Goal: Information Seeking & Learning: Find specific page/section

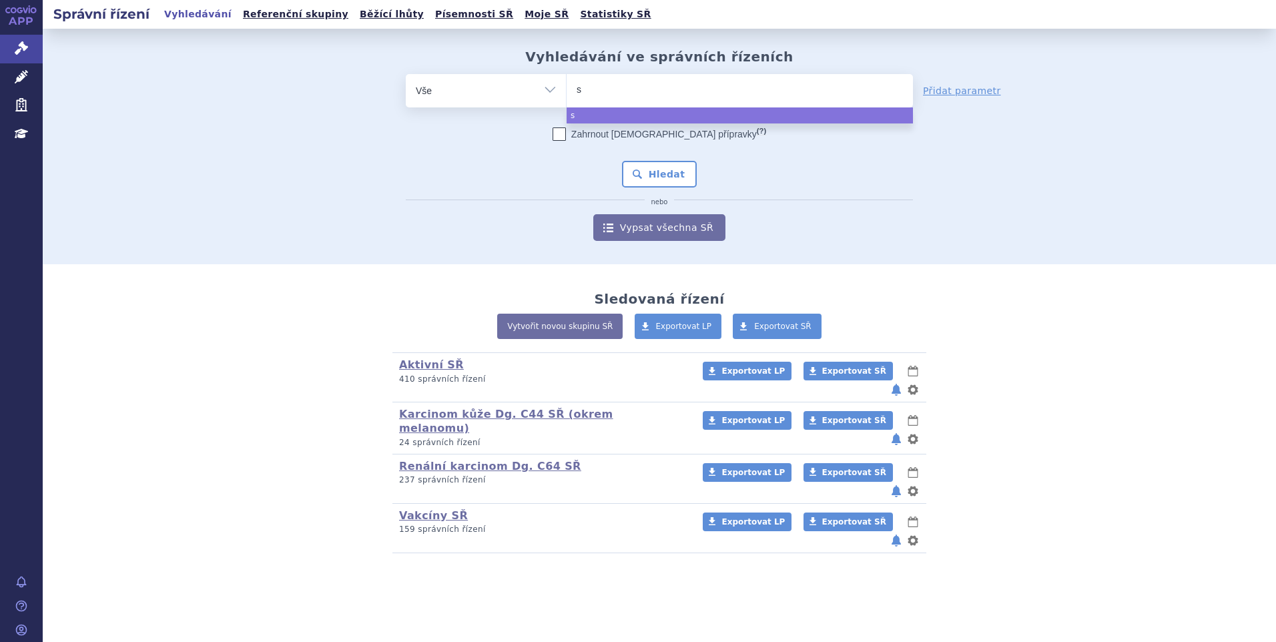
type input "si"
type input "siala"
type input "sialan"
type input "sialana"
type input "sialanar"
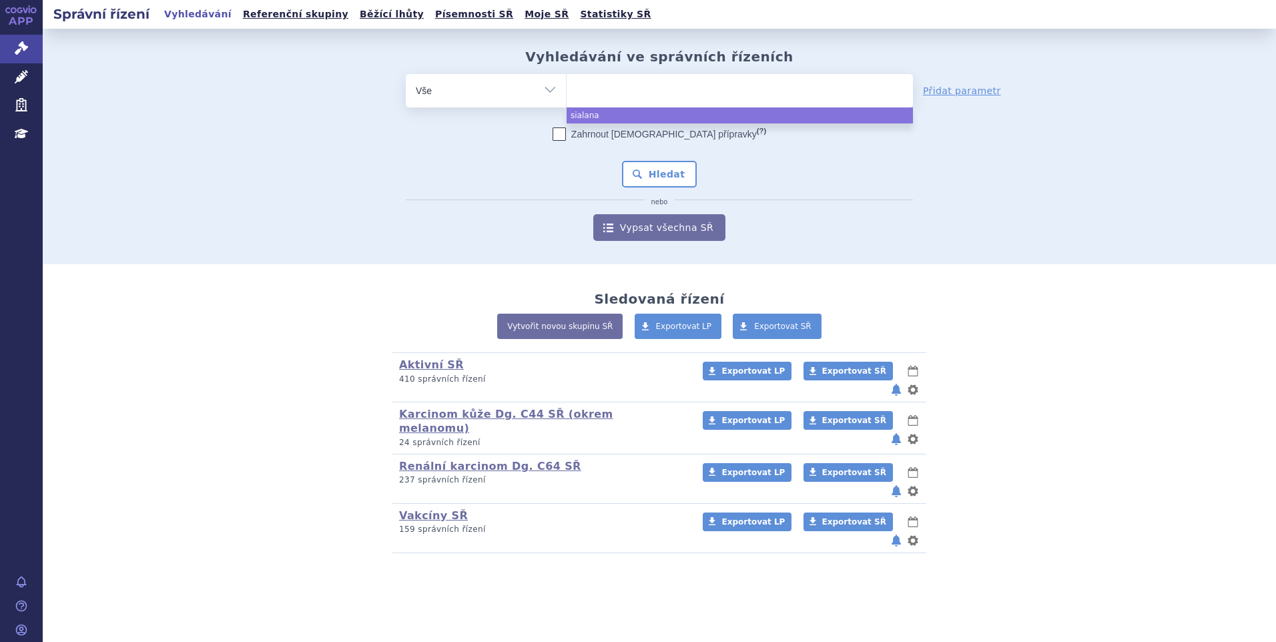
select select "sialanar"
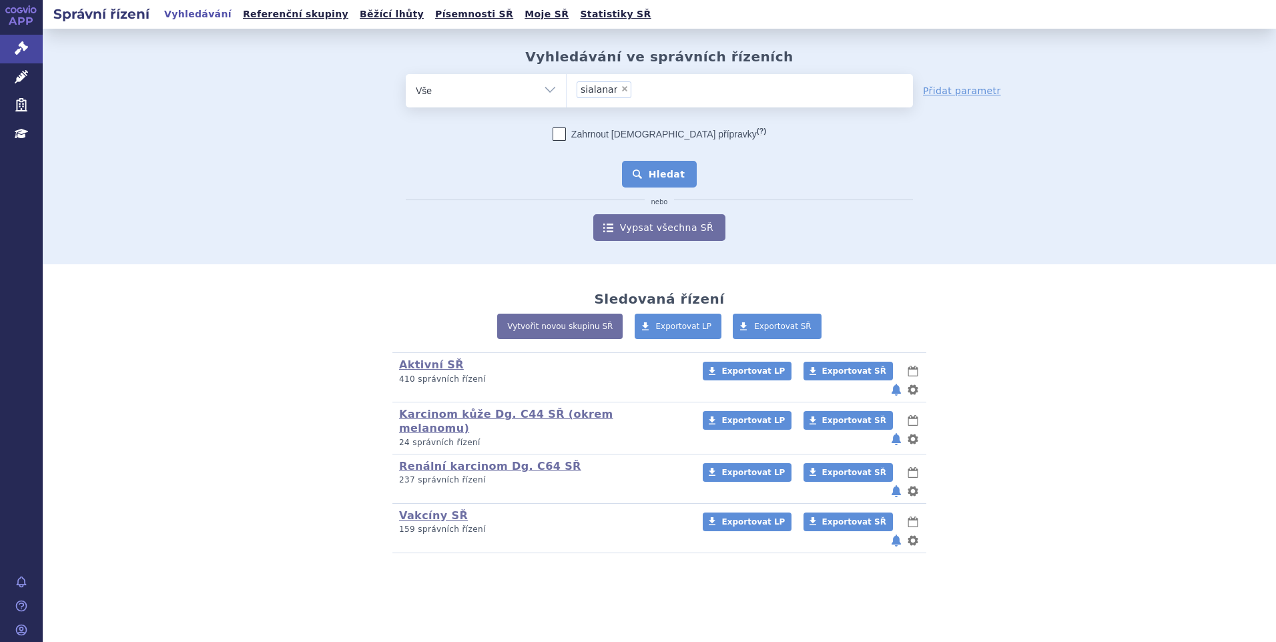
drag, startPoint x: 676, startPoint y: 171, endPoint x: 663, endPoint y: 174, distance: 13.0
click at [676, 172] on button "Hledat" at bounding box center [659, 174] width 75 height 27
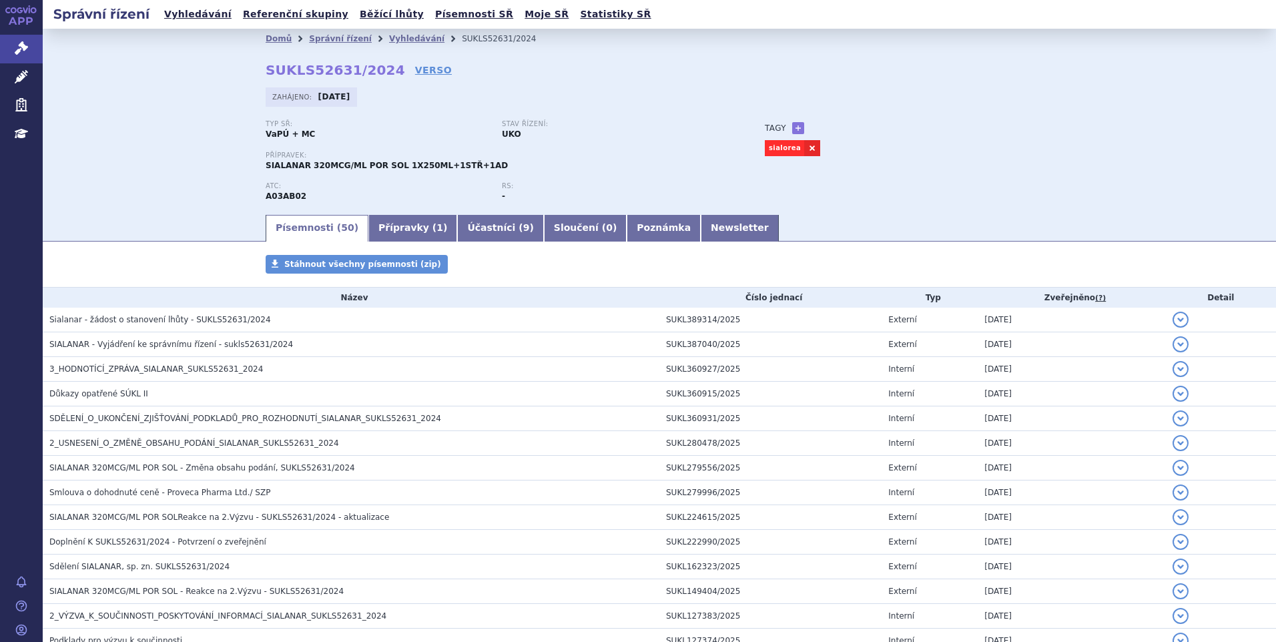
click at [123, 366] on span "3_HODNOTÍCÍ_ZPRÁVA_SIALANAR_SUKLS52631_2024" at bounding box center [156, 368] width 214 height 9
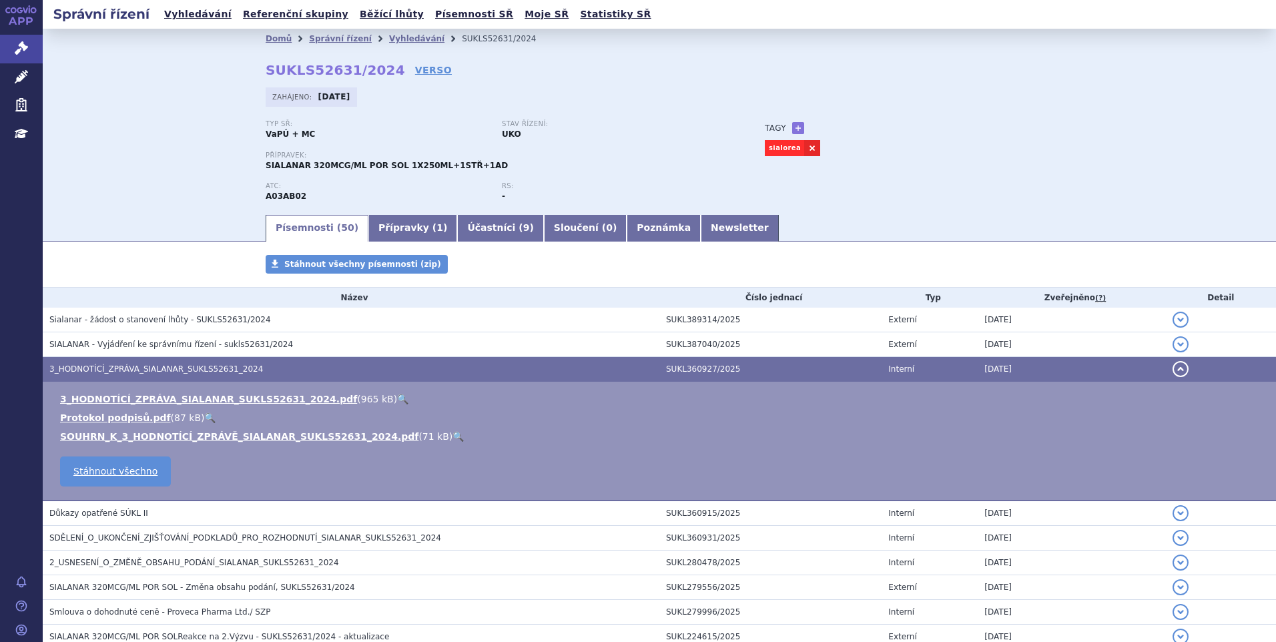
click at [397, 397] on link "🔍" at bounding box center [402, 399] width 11 height 11
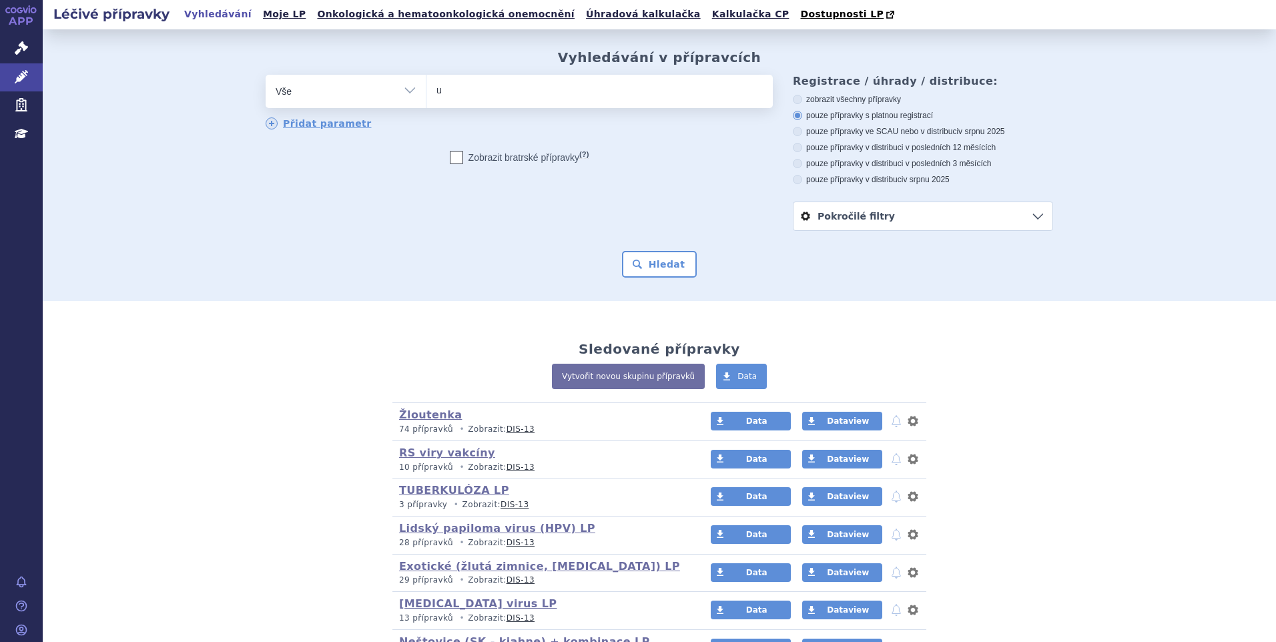
type input "ul"
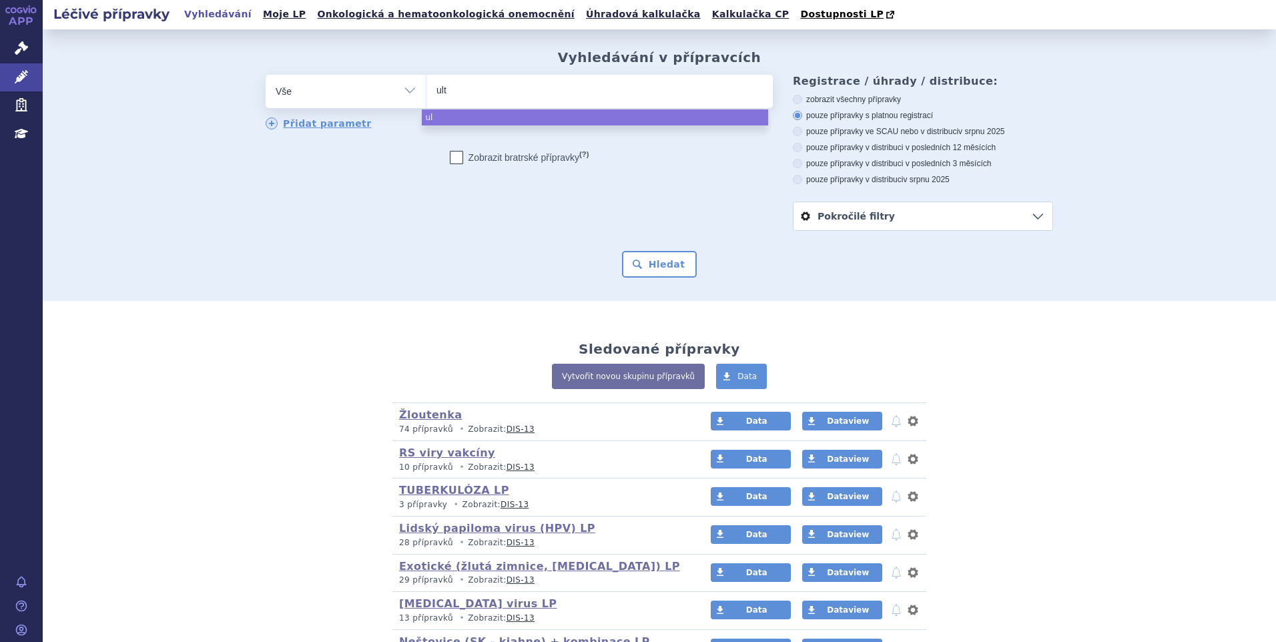
type input "ulto"
type input "ultomi"
type input "ultomiti"
type input "ultomit"
type input "ultomir"
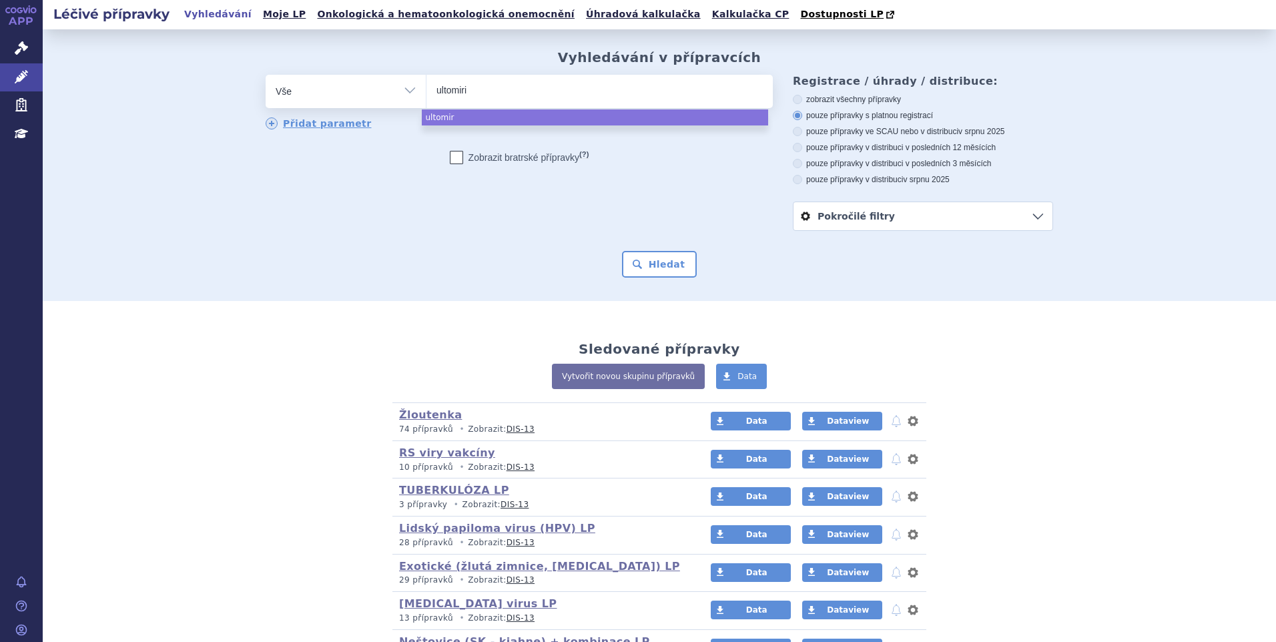
type input "ultomiris"
select select "ultomiris"
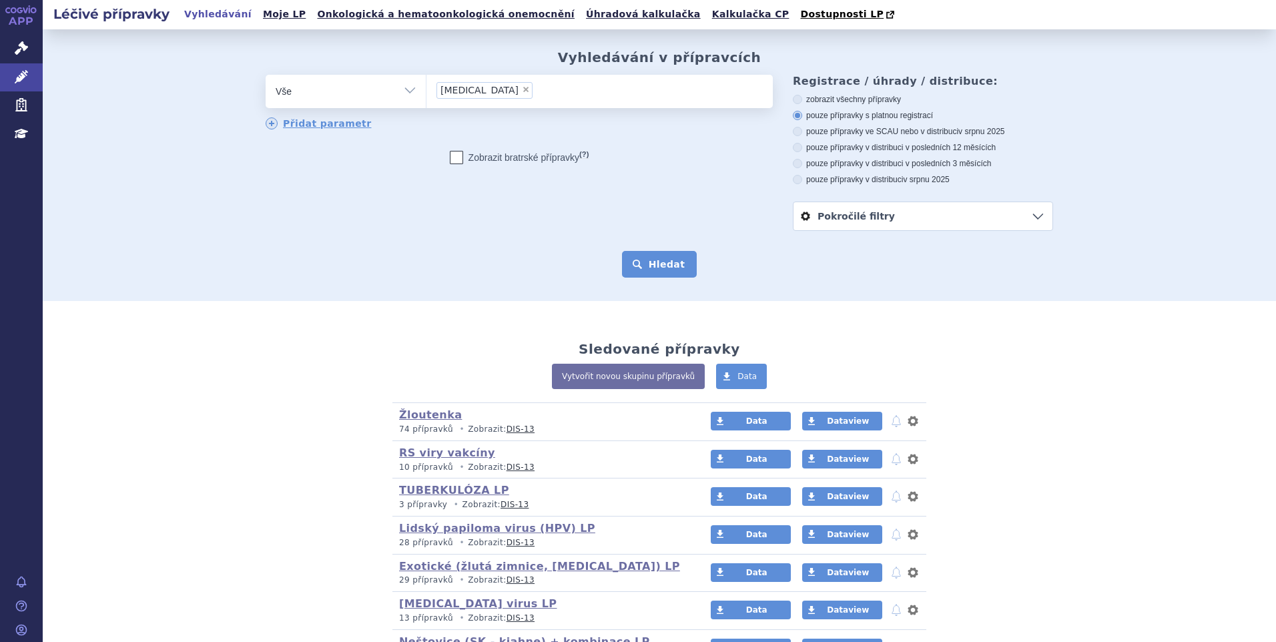
click at [651, 264] on button "Hledat" at bounding box center [659, 264] width 75 height 27
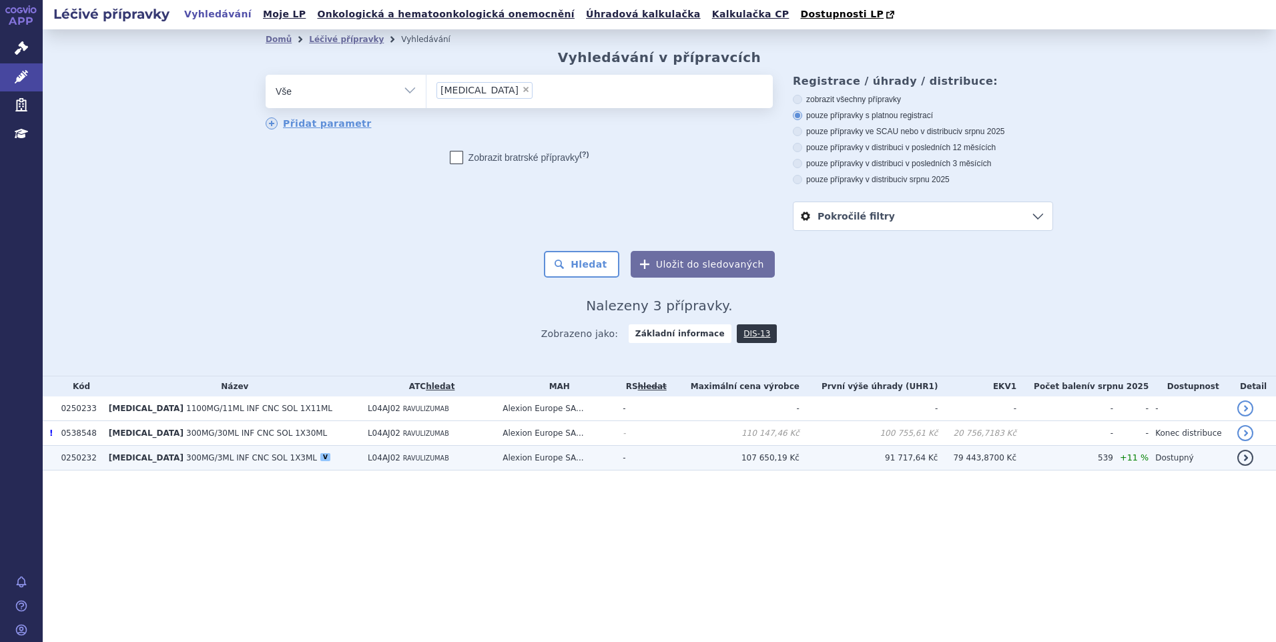
drag, startPoint x: 0, startPoint y: 0, endPoint x: 539, endPoint y: 458, distance: 707.0
click at [539, 458] on td "Alexion Europe SA..." at bounding box center [556, 458] width 120 height 25
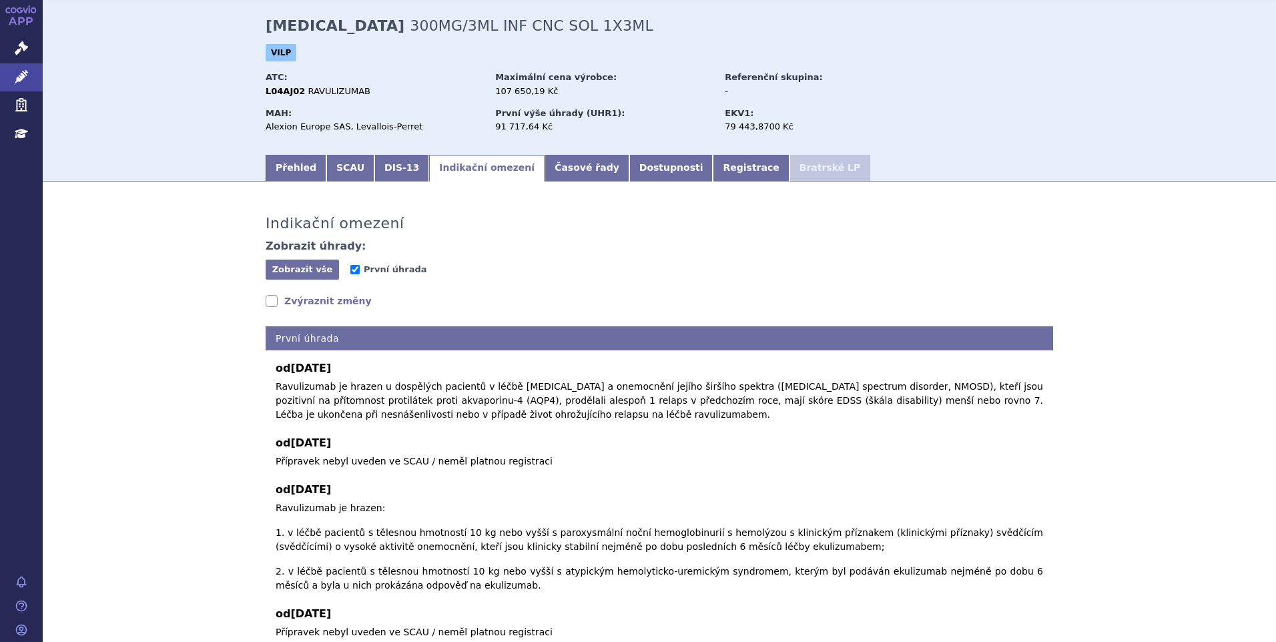
scroll to position [67, 0]
